Goal: Navigation & Orientation: Find specific page/section

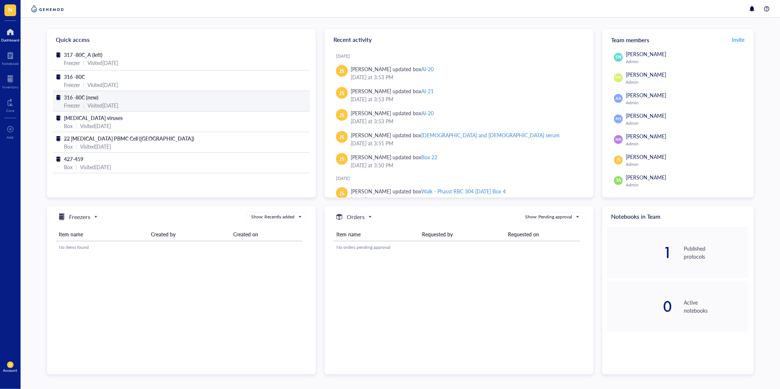
scroll to position [362, 0]
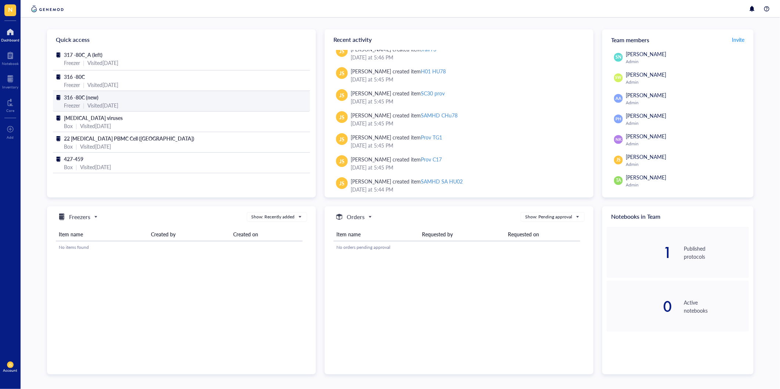
click at [83, 97] on span "316 -80C (new)" at bounding box center [81, 97] width 35 height 7
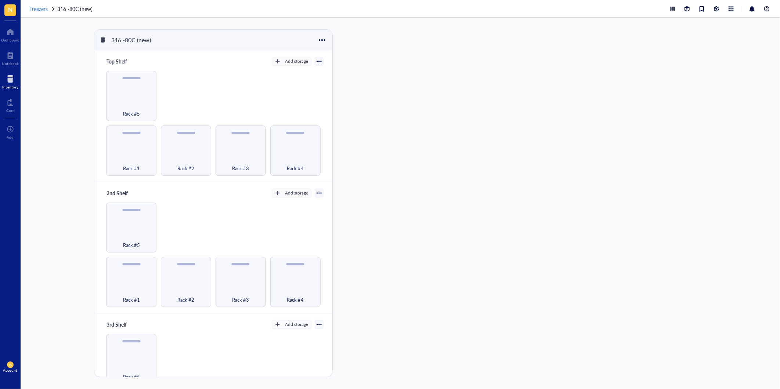
click at [42, 11] on span "Freezers" at bounding box center [38, 8] width 18 height 7
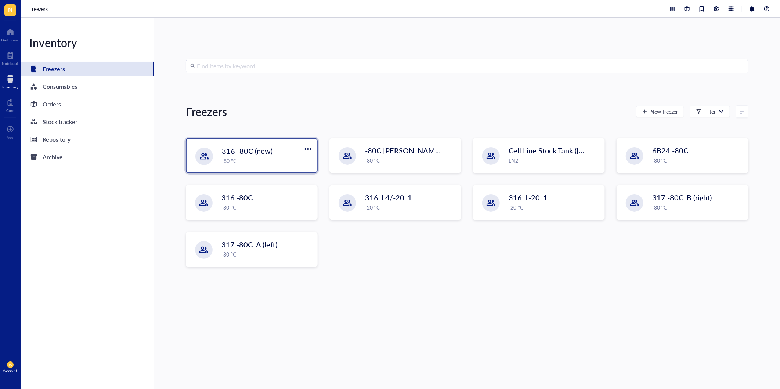
click at [240, 159] on div "-80 °C" at bounding box center [267, 161] width 91 height 8
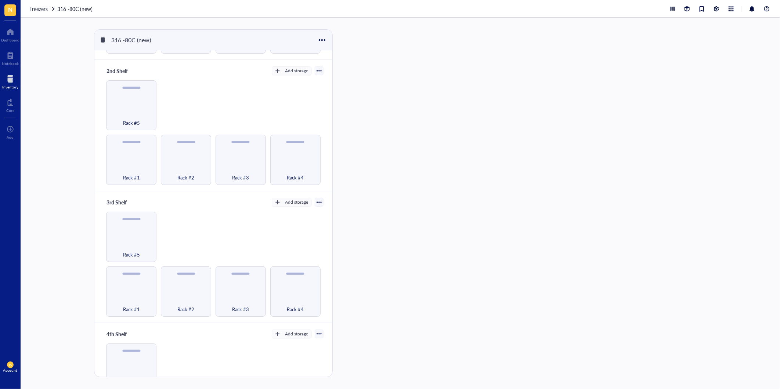
scroll to position [81, 0]
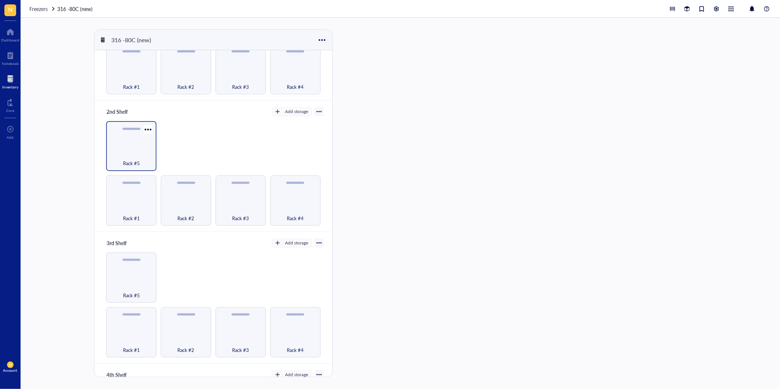
click at [129, 144] on div "Rack #5" at bounding box center [131, 146] width 50 height 50
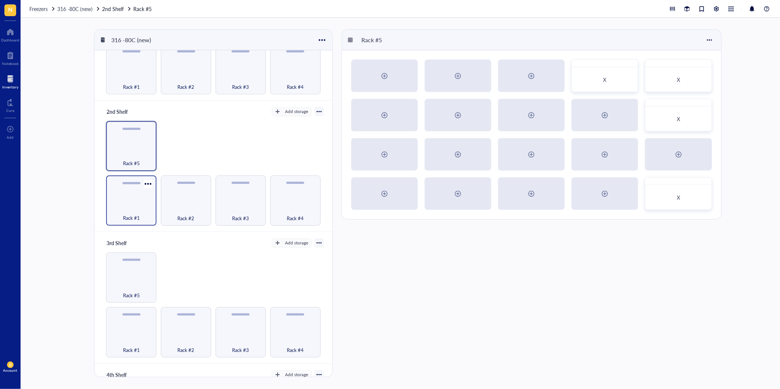
click at [125, 195] on div "Rack #1" at bounding box center [131, 200] width 50 height 50
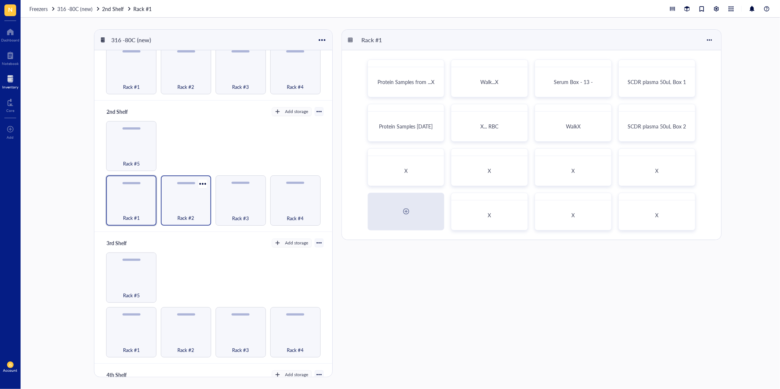
click at [182, 195] on div "Rack #2" at bounding box center [186, 200] width 50 height 50
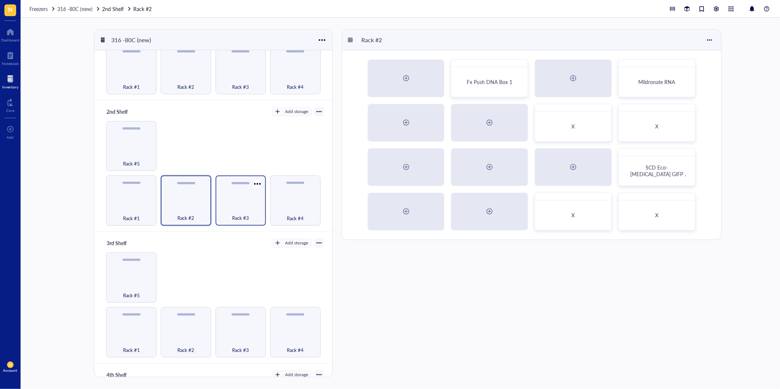
click at [226, 194] on div "Rack #3" at bounding box center [240, 200] width 50 height 50
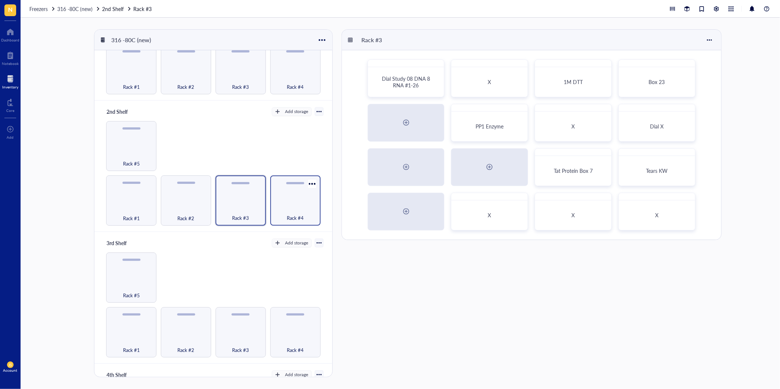
click at [301, 199] on div "Rack #4" at bounding box center [295, 200] width 50 height 50
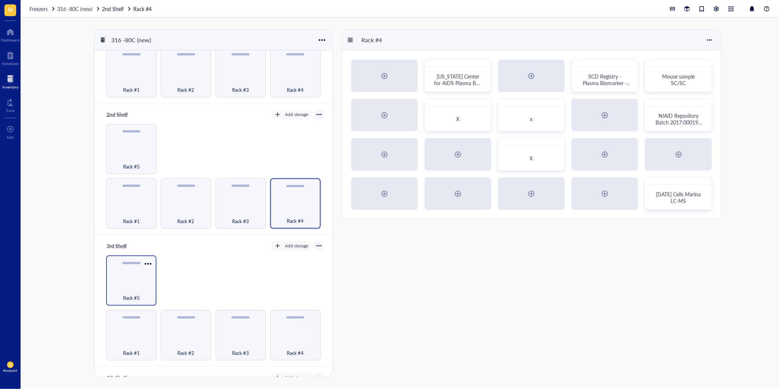
scroll to position [62, 0]
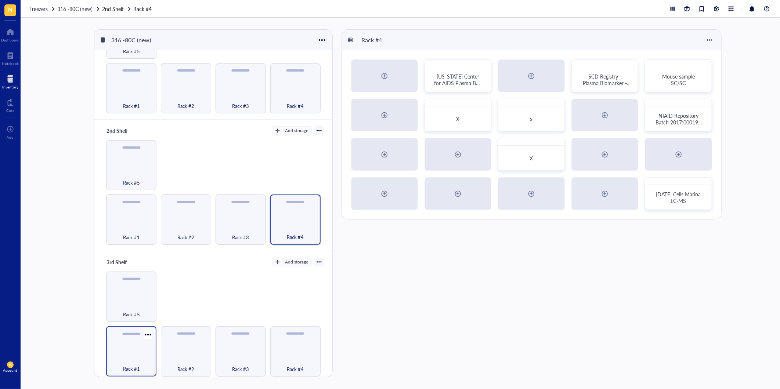
drag, startPoint x: 129, startPoint y: 340, endPoint x: 162, endPoint y: 340, distance: 33.0
click at [130, 340] on div "Rack #1" at bounding box center [131, 351] width 50 height 50
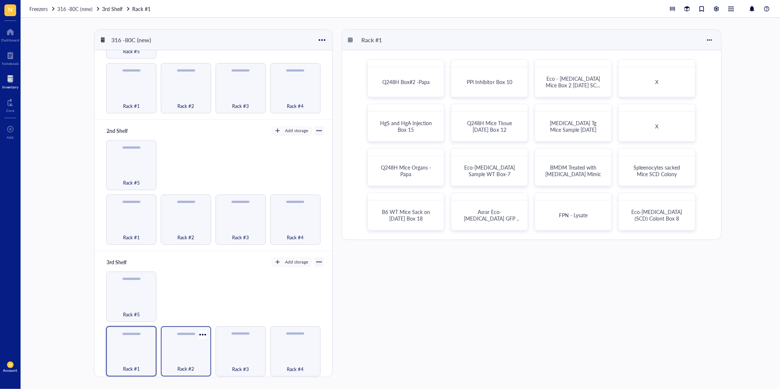
click at [188, 342] on div "Rack #2" at bounding box center [186, 351] width 50 height 50
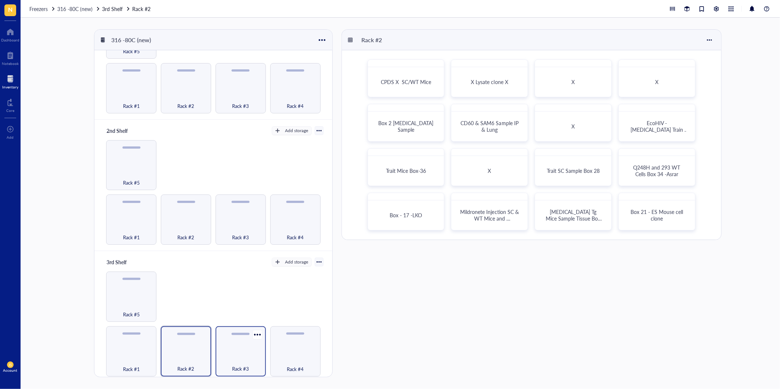
click at [228, 348] on div "Rack #3" at bounding box center [240, 351] width 50 height 50
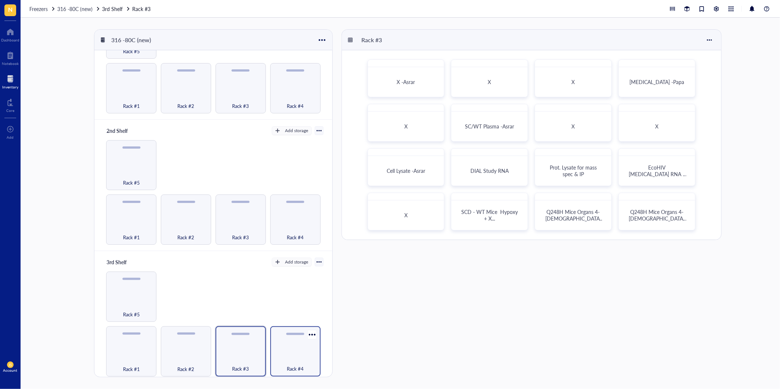
click at [290, 357] on div "Rack #4" at bounding box center [295, 365] width 43 height 16
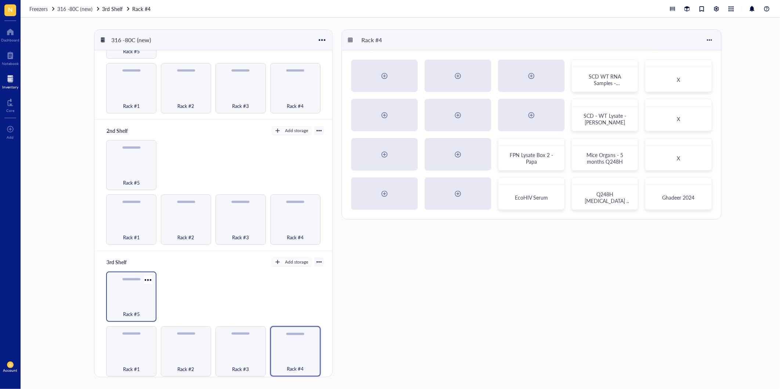
click at [130, 304] on div "Rack #5" at bounding box center [131, 310] width 43 height 16
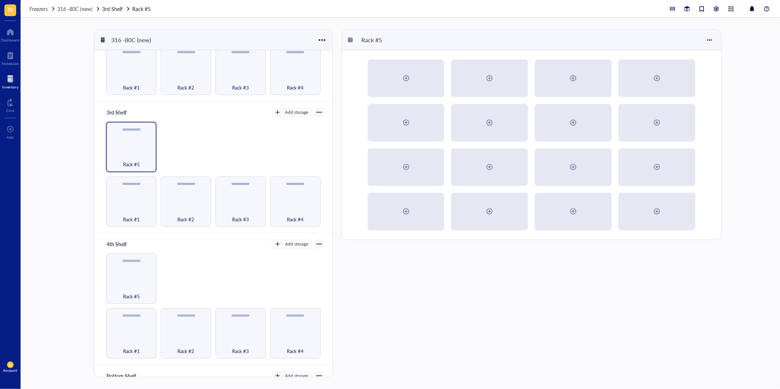
scroll to position [266, 0]
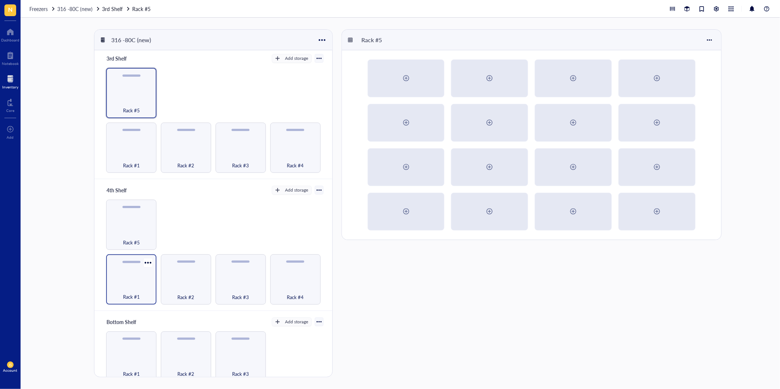
click at [127, 277] on div "Rack #1" at bounding box center [131, 279] width 50 height 50
click at [180, 286] on div "Rack #2" at bounding box center [185, 293] width 43 height 16
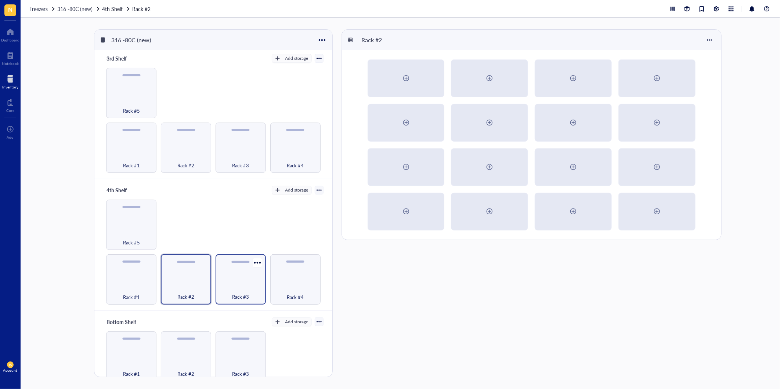
click at [239, 293] on span "Rack #3" at bounding box center [240, 297] width 17 height 8
click at [286, 285] on div "Rack #4" at bounding box center [295, 293] width 43 height 16
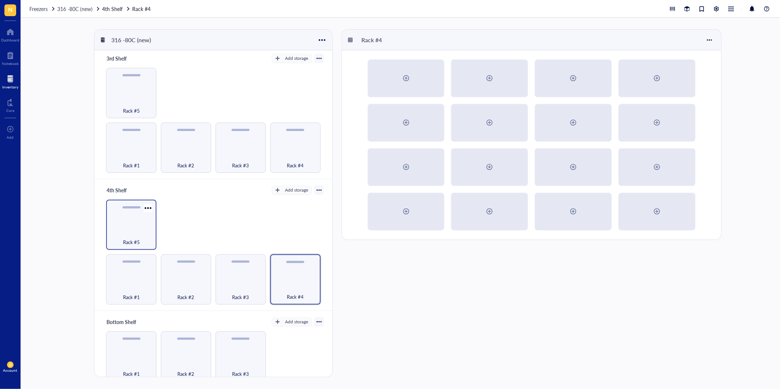
click at [130, 232] on div "Rack #5" at bounding box center [131, 238] width 43 height 16
click at [142, 345] on div "Rack #1" at bounding box center [131, 356] width 50 height 50
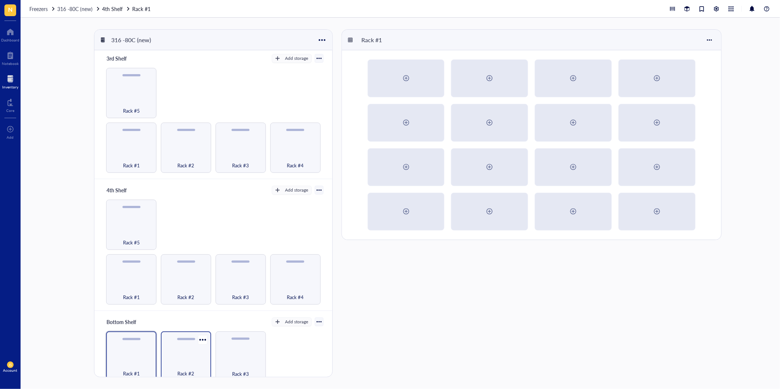
click at [176, 346] on div "Rack #2" at bounding box center [186, 356] width 50 height 50
click at [233, 351] on div "Rack #3" at bounding box center [240, 356] width 50 height 50
